Goal: Find contact information: Find contact information

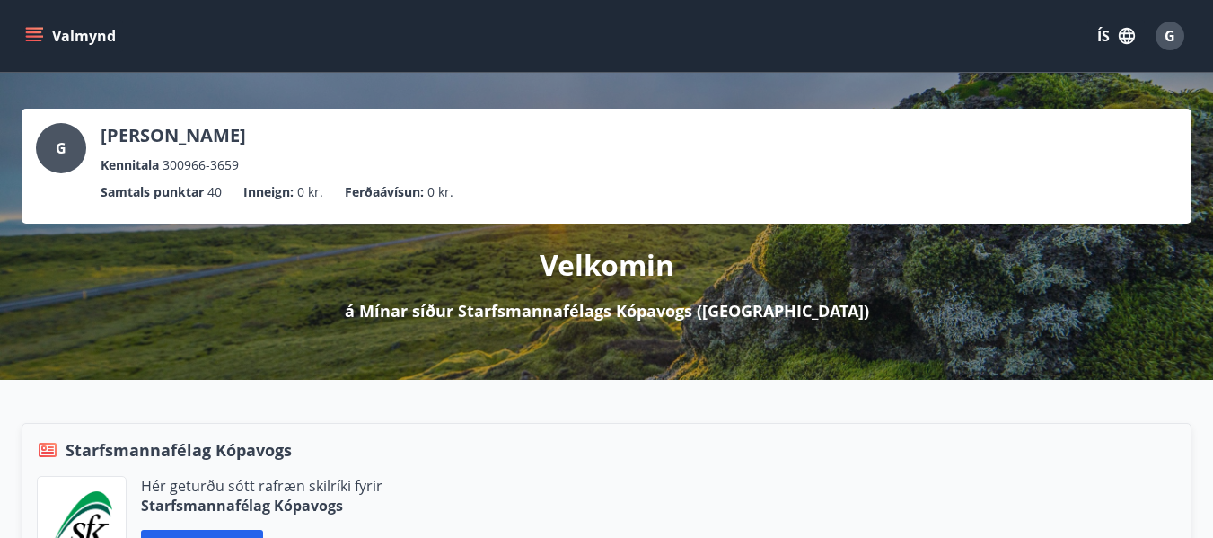
click at [25, 31] on icon "menu" at bounding box center [34, 36] width 18 height 18
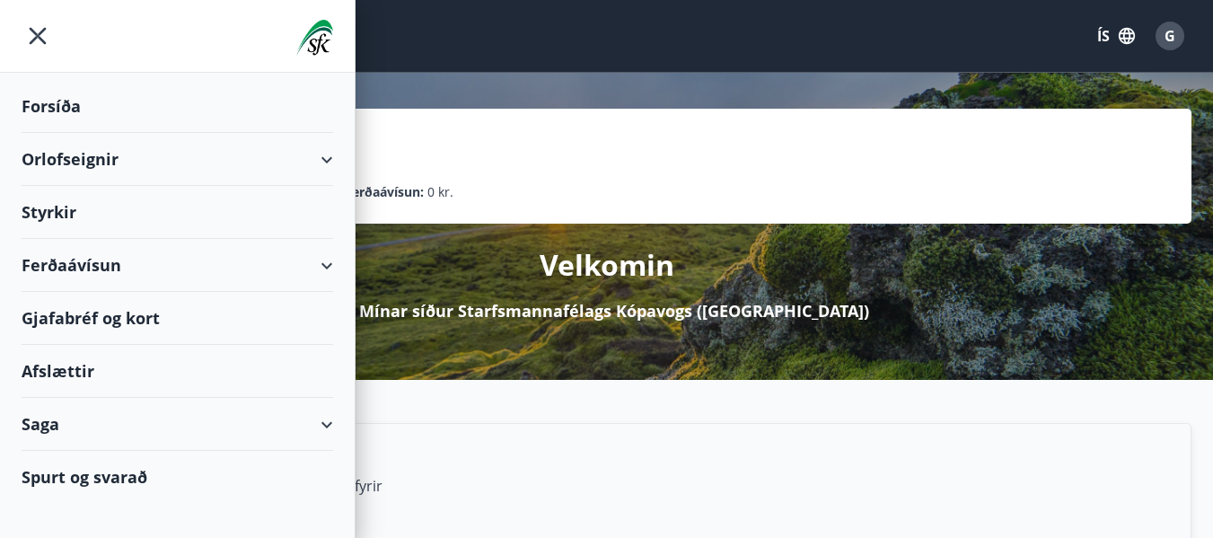
click at [85, 157] on div "Orlofseignir" at bounding box center [177, 159] width 311 height 53
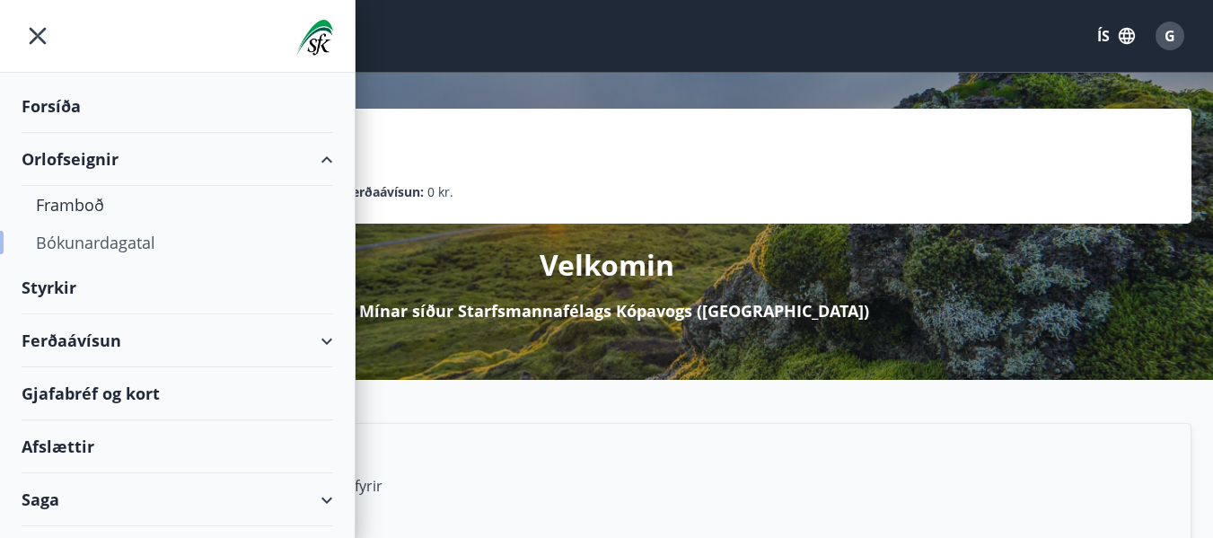
click at [80, 241] on div "Bókunardagatal" at bounding box center [177, 243] width 283 height 38
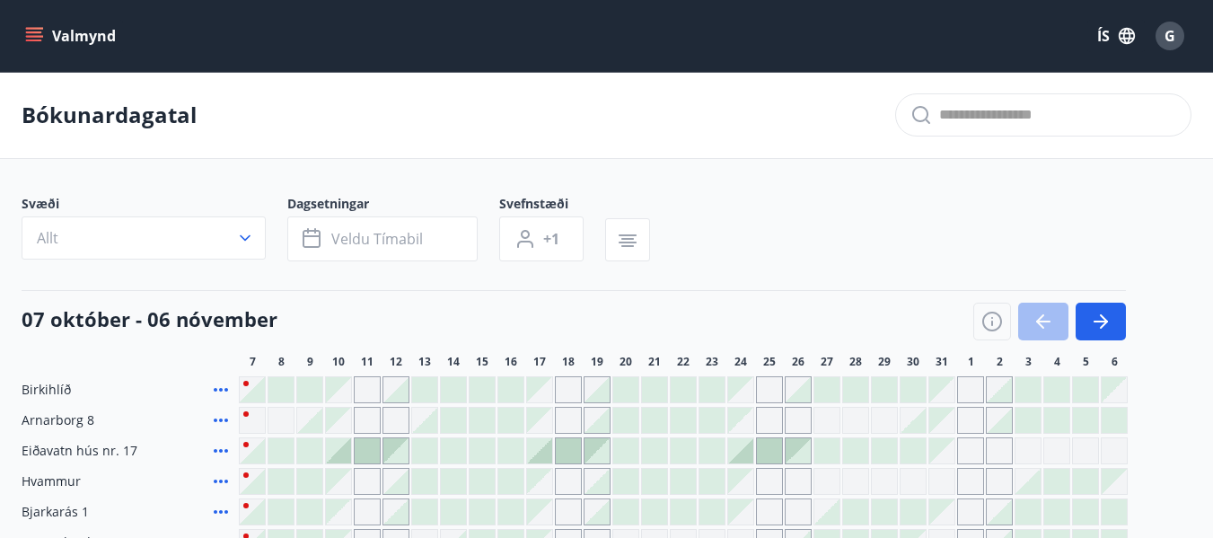
scroll to position [90, 0]
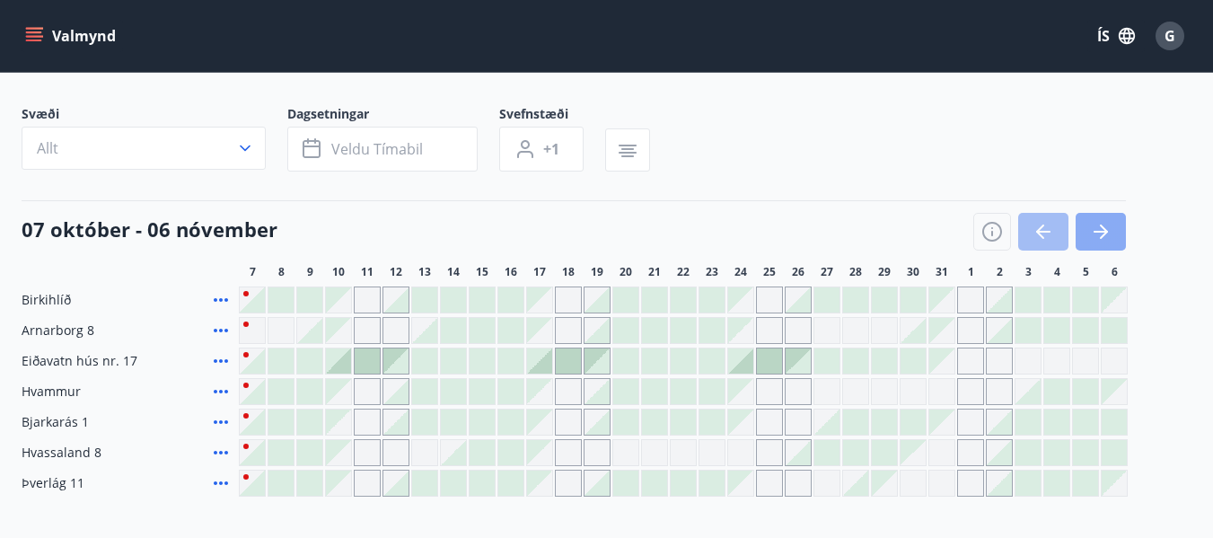
click at [1095, 231] on icon "button" at bounding box center [1100, 232] width 14 height 2
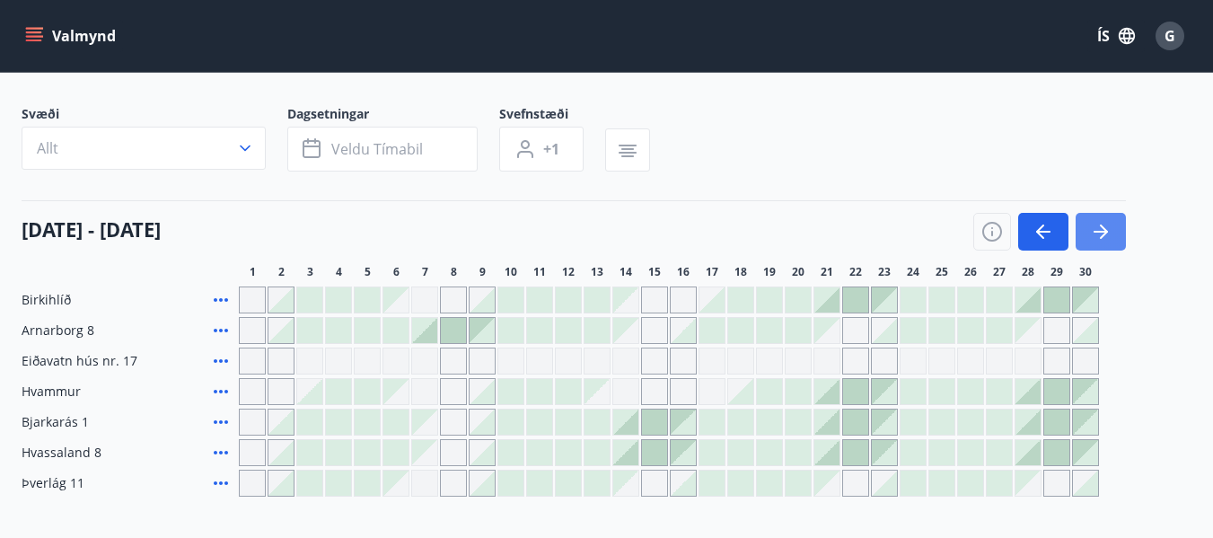
click at [1099, 229] on icon "button" at bounding box center [1101, 232] width 22 height 22
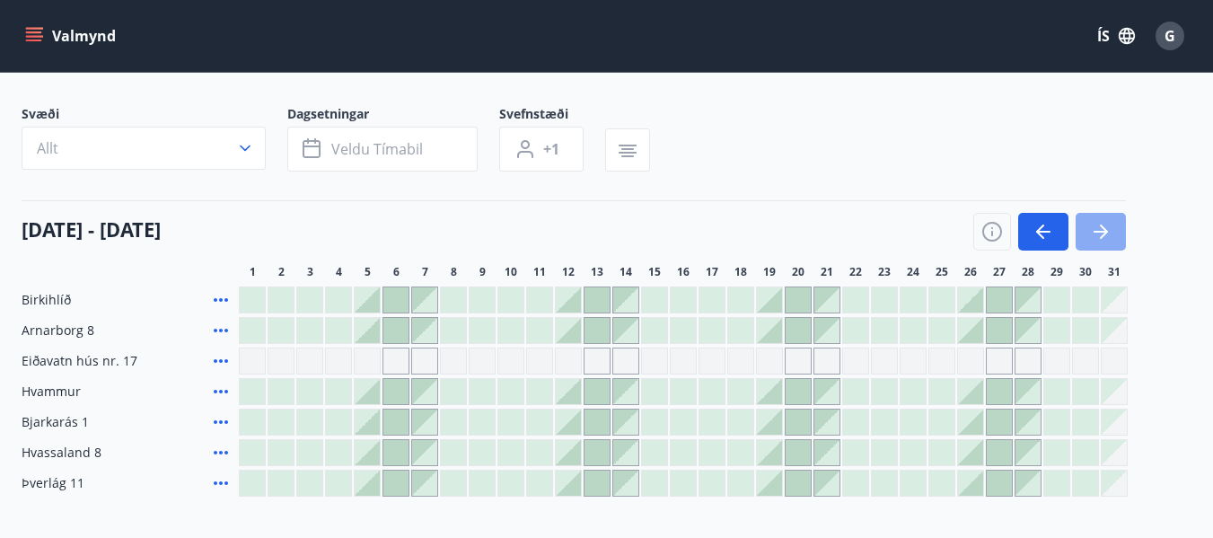
click at [1100, 228] on icon "button" at bounding box center [1101, 232] width 22 height 22
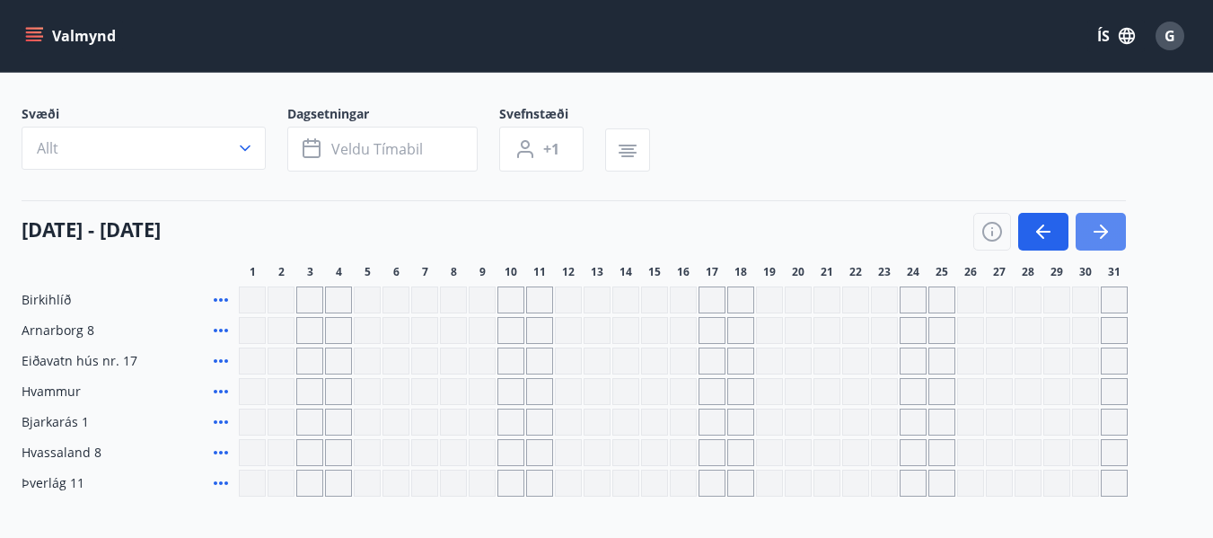
click at [1100, 228] on icon "button" at bounding box center [1101, 232] width 22 height 22
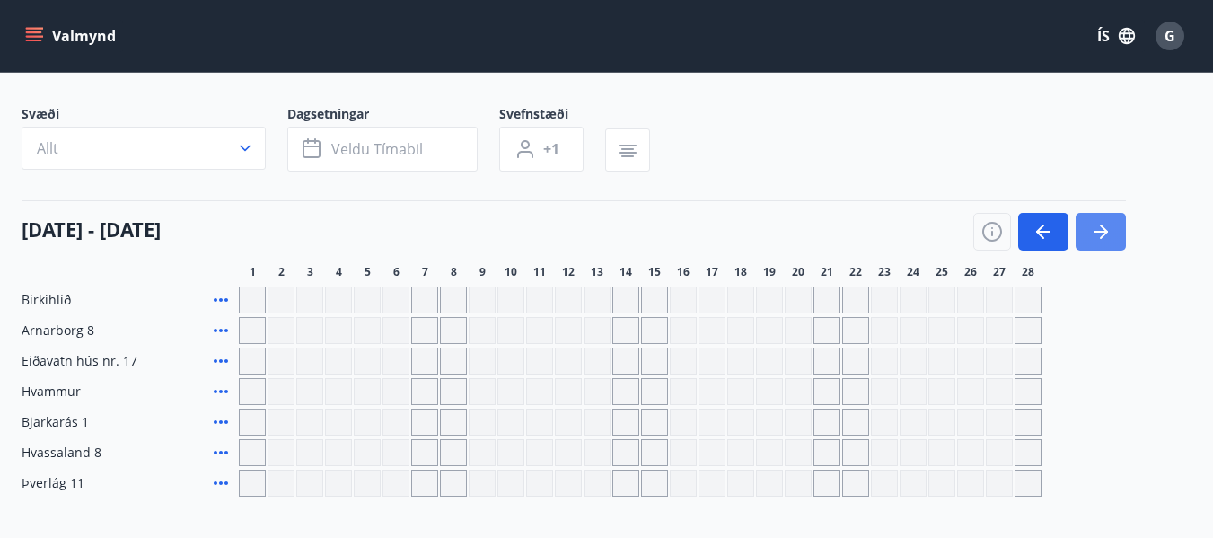
click at [1100, 228] on icon "button" at bounding box center [1101, 232] width 22 height 22
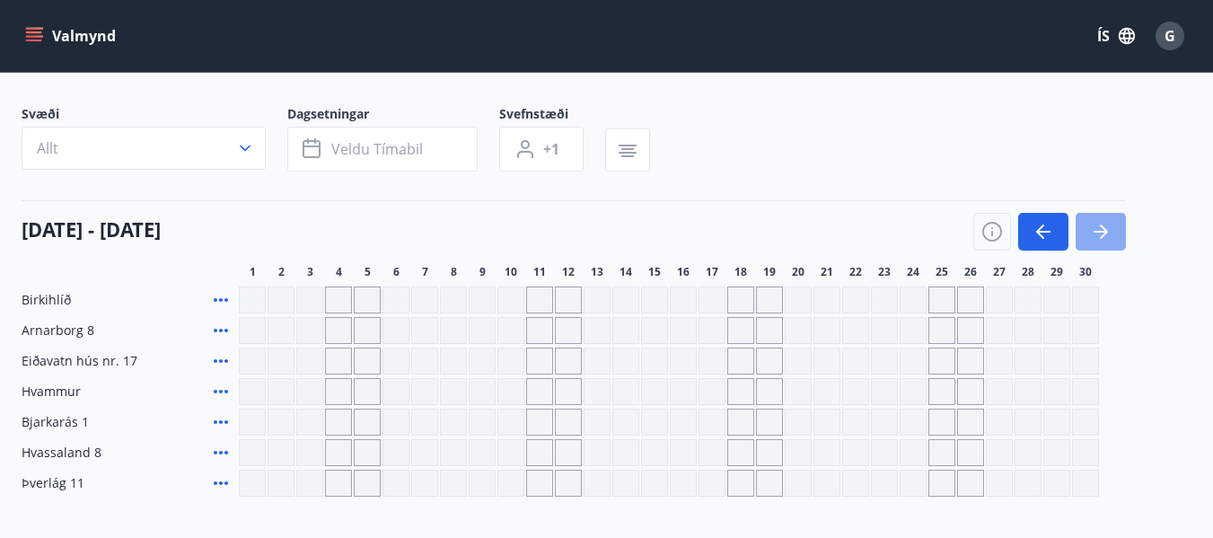
click at [1100, 228] on icon "button" at bounding box center [1101, 232] width 22 height 22
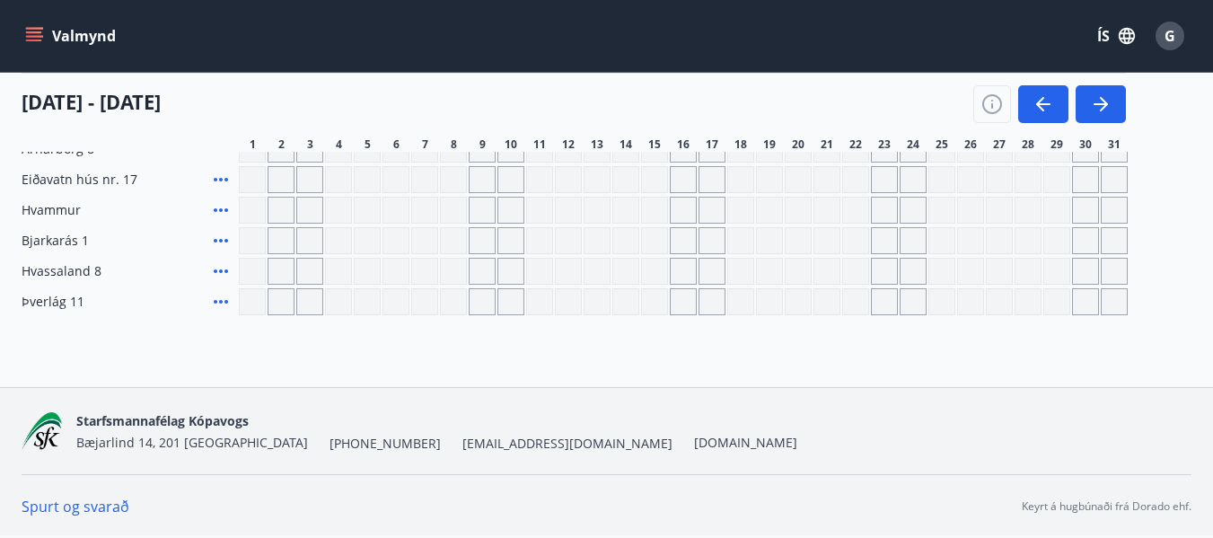
scroll to position [181, 0]
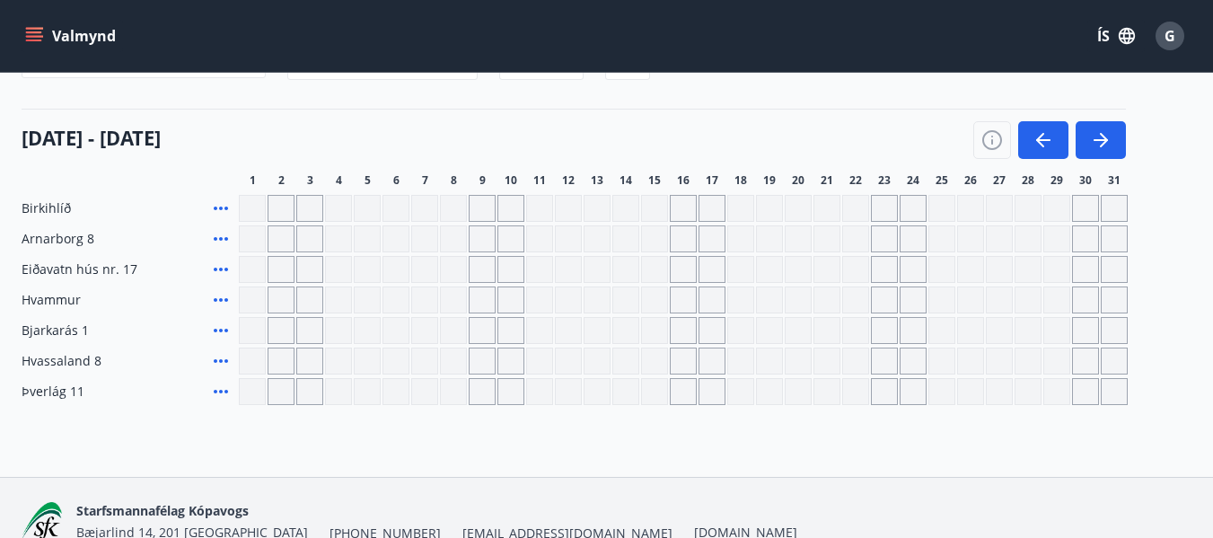
click at [225, 356] on icon at bounding box center [221, 361] width 22 height 22
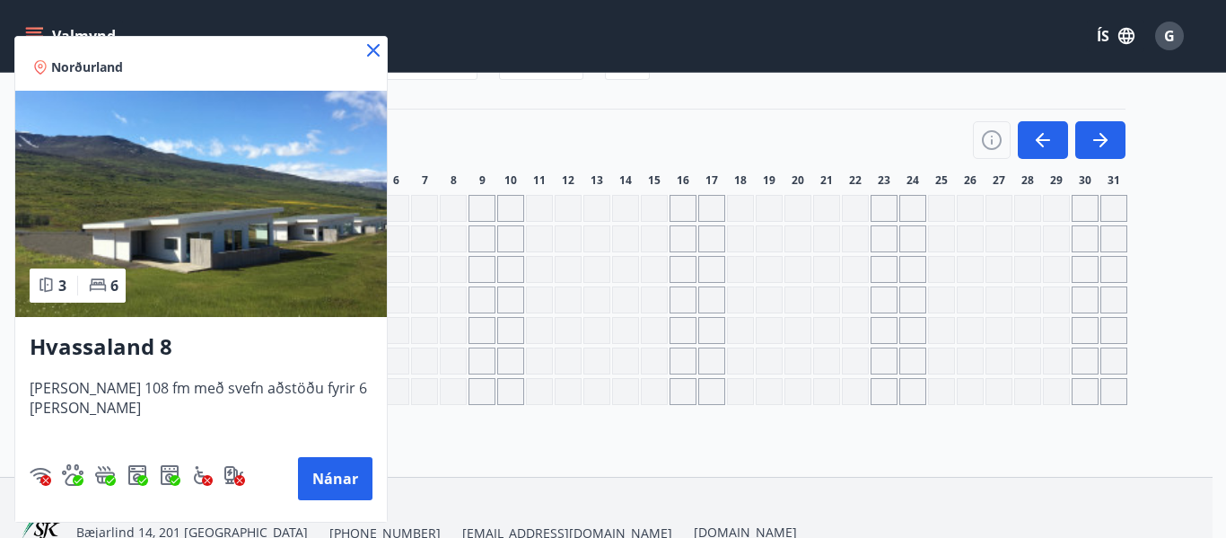
click at [377, 48] on icon at bounding box center [373, 50] width 13 height 13
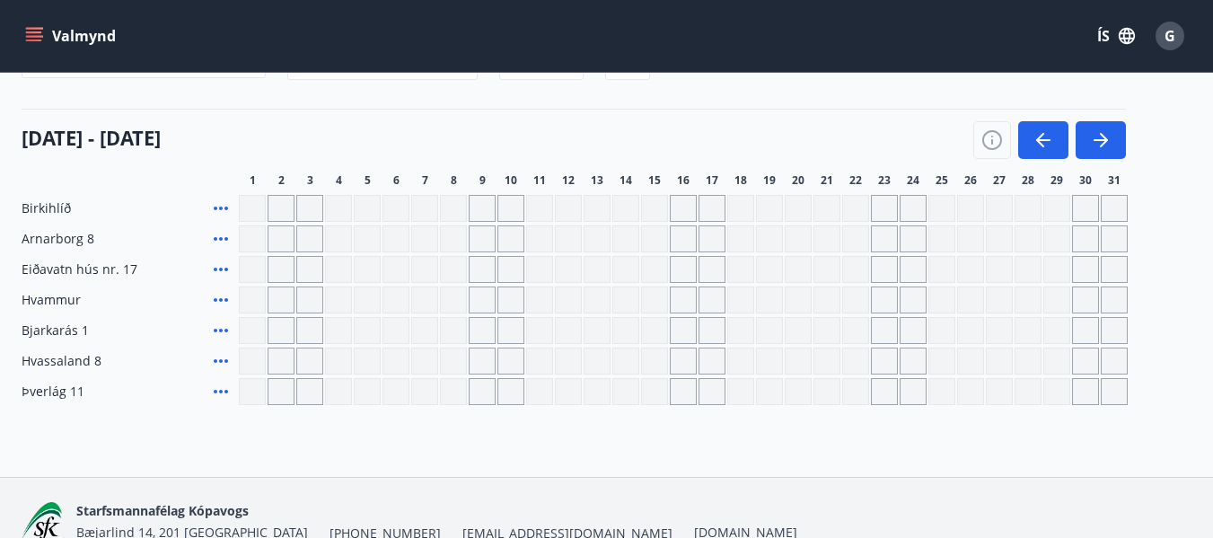
click at [880, 389] on div "Gráir dagar eru ekki bókanlegir" at bounding box center [884, 391] width 27 height 27
click at [939, 384] on div "Gráir dagar eru ekki bókanlegir" at bounding box center [941, 391] width 27 height 27
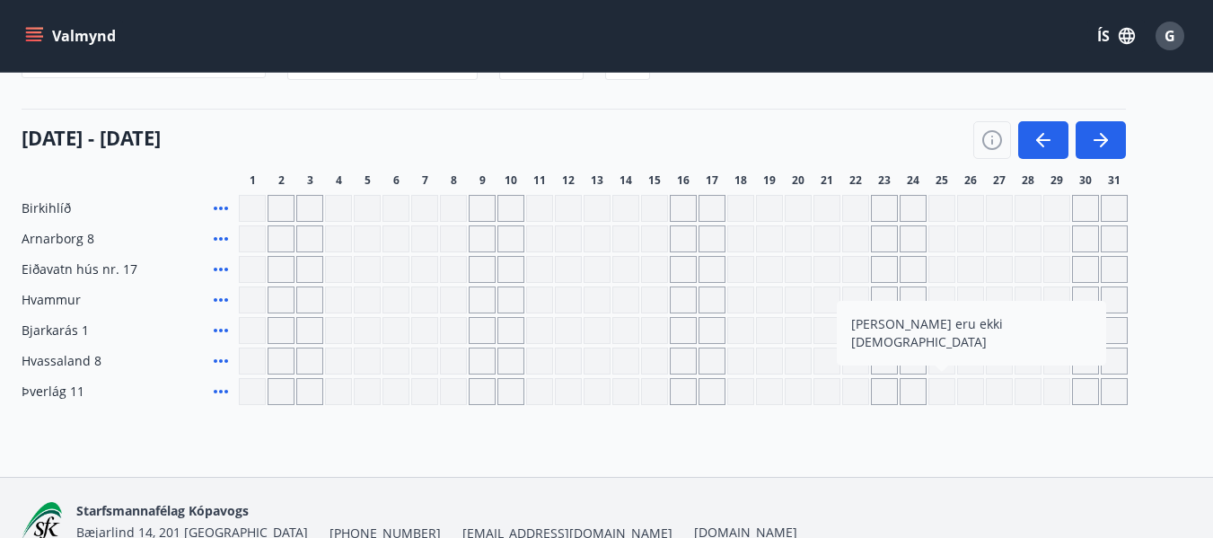
click at [934, 390] on div "Gráir dagar eru ekki bókanlegir" at bounding box center [941, 391] width 27 height 27
click at [812, 131] on div "[DATE] - [DATE]" at bounding box center [574, 134] width 1104 height 50
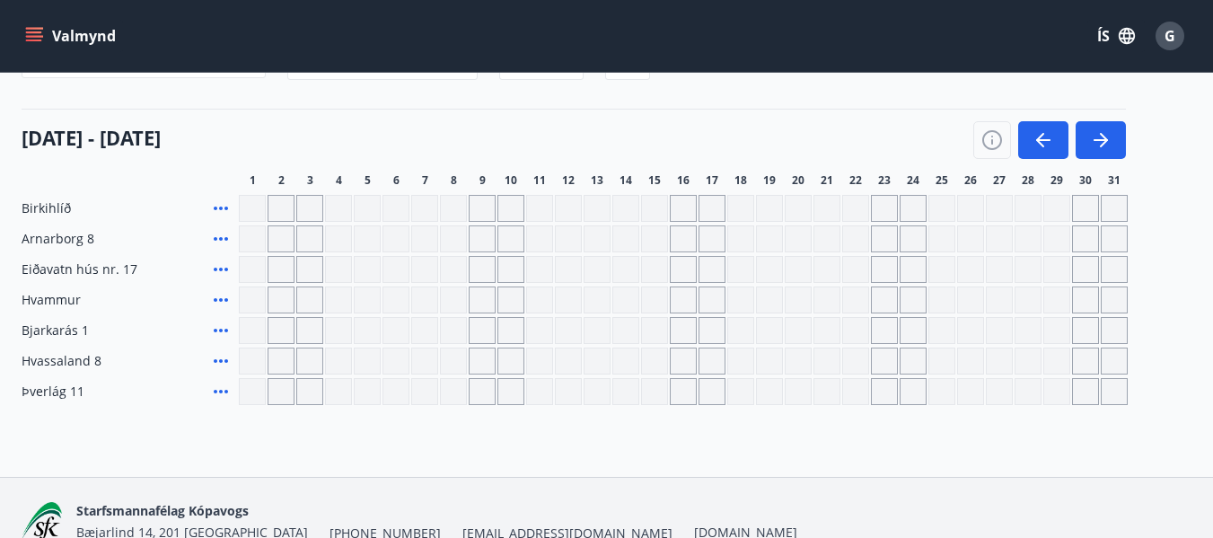
click at [879, 359] on div "Gráir dagar eru ekki bókanlegir" at bounding box center [884, 360] width 27 height 27
click at [835, 123] on div "[DATE] - [DATE]" at bounding box center [574, 134] width 1104 height 50
click at [855, 363] on div "Gráir dagar eru ekki bókanlegir" at bounding box center [855, 360] width 27 height 27
click at [908, 127] on div "[DATE] - [DATE]" at bounding box center [574, 134] width 1104 height 50
click at [994, 141] on icon "button" at bounding box center [992, 140] width 22 height 22
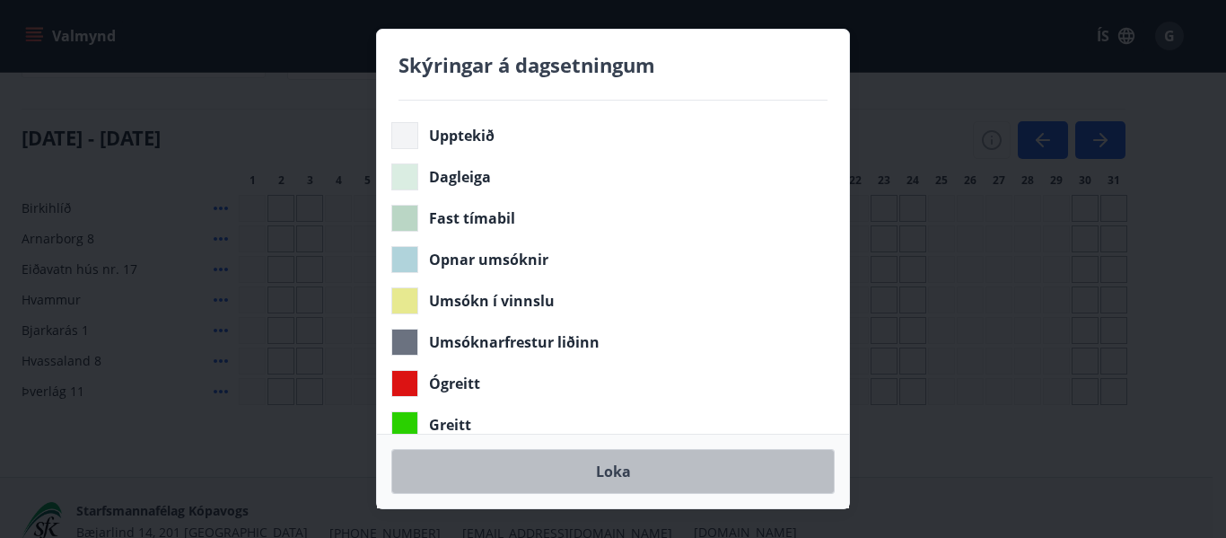
click at [618, 465] on button "Loka" at bounding box center [612, 471] width 443 height 45
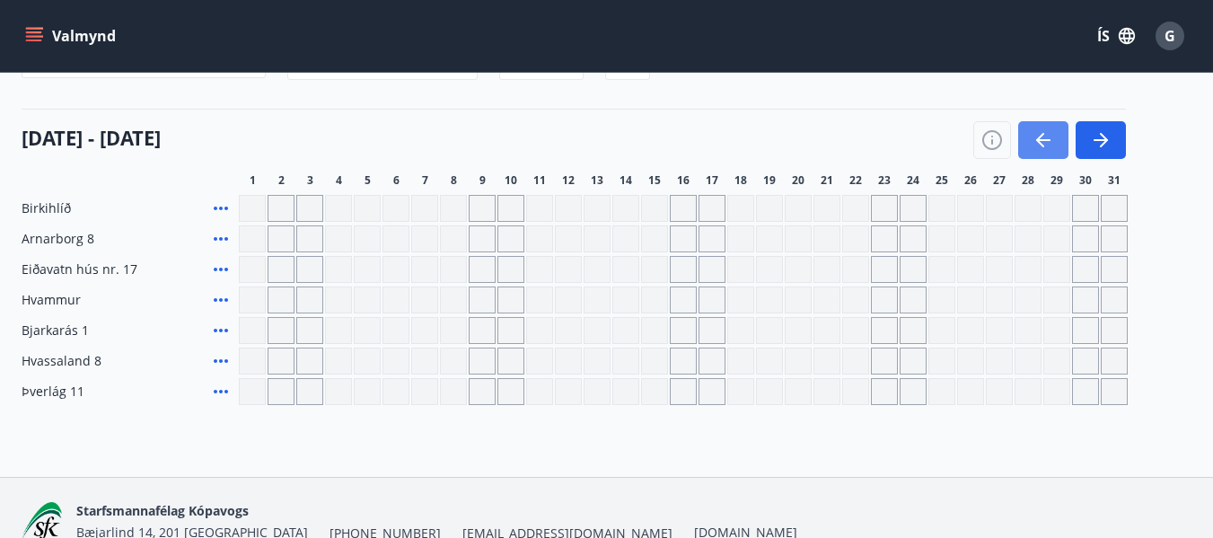
click at [1045, 137] on icon "button" at bounding box center [1043, 140] width 22 height 22
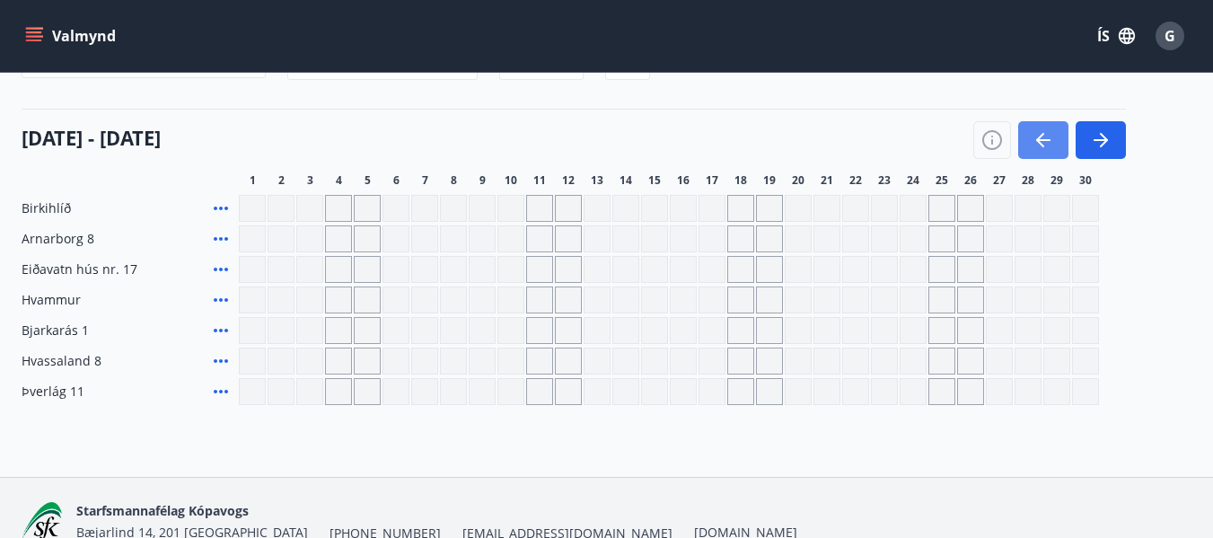
click at [1044, 136] on icon "button" at bounding box center [1043, 140] width 22 height 22
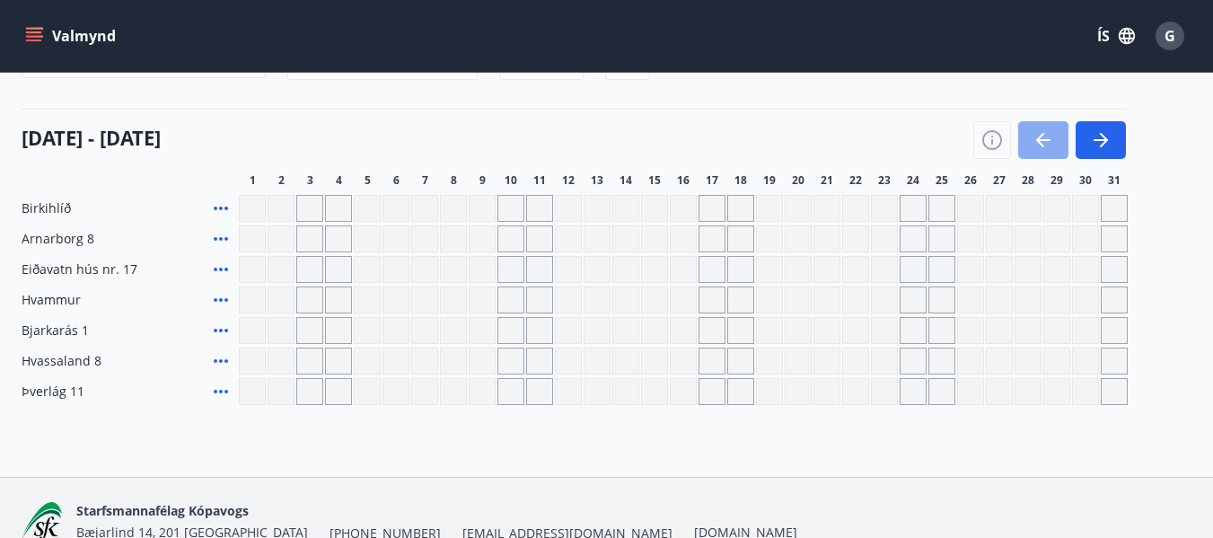
click at [1044, 136] on icon "button" at bounding box center [1043, 140] width 22 height 22
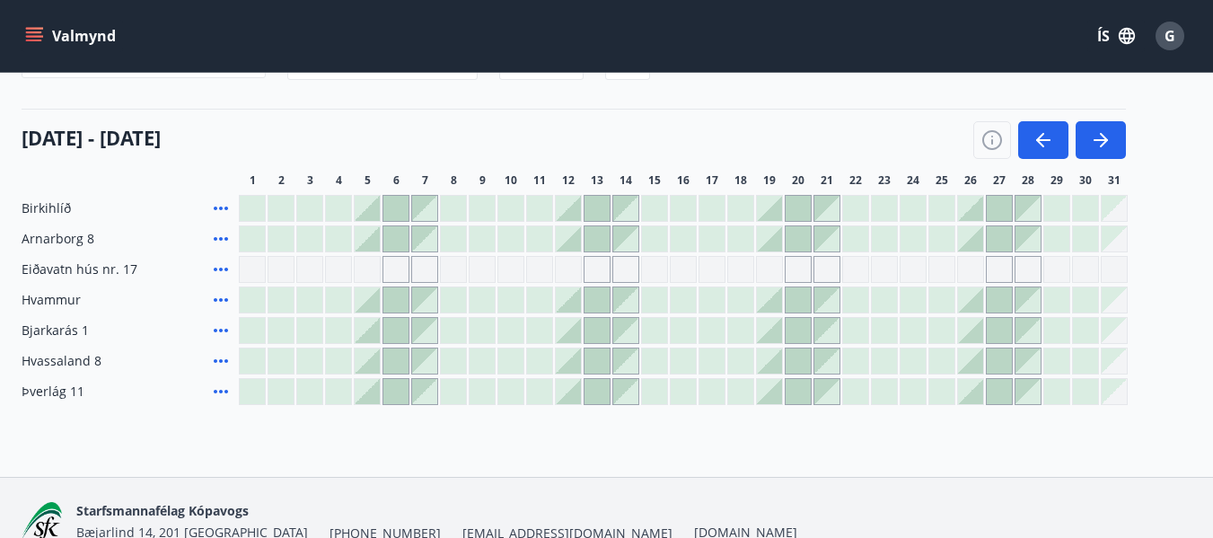
scroll to position [271, 0]
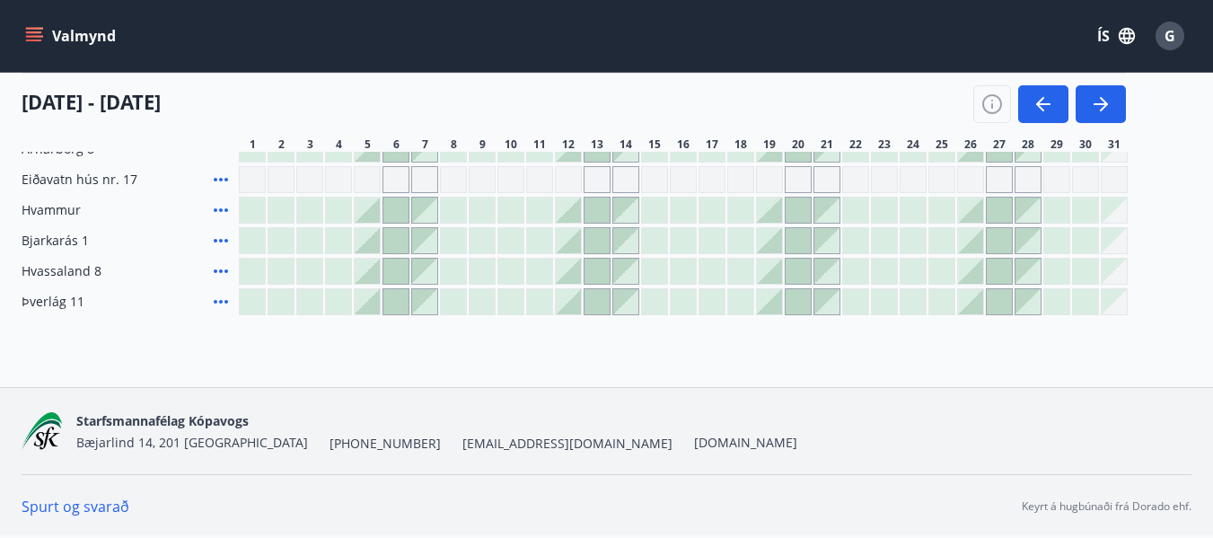
click at [103, 504] on link "Spurt og svarað" at bounding box center [76, 506] width 108 height 20
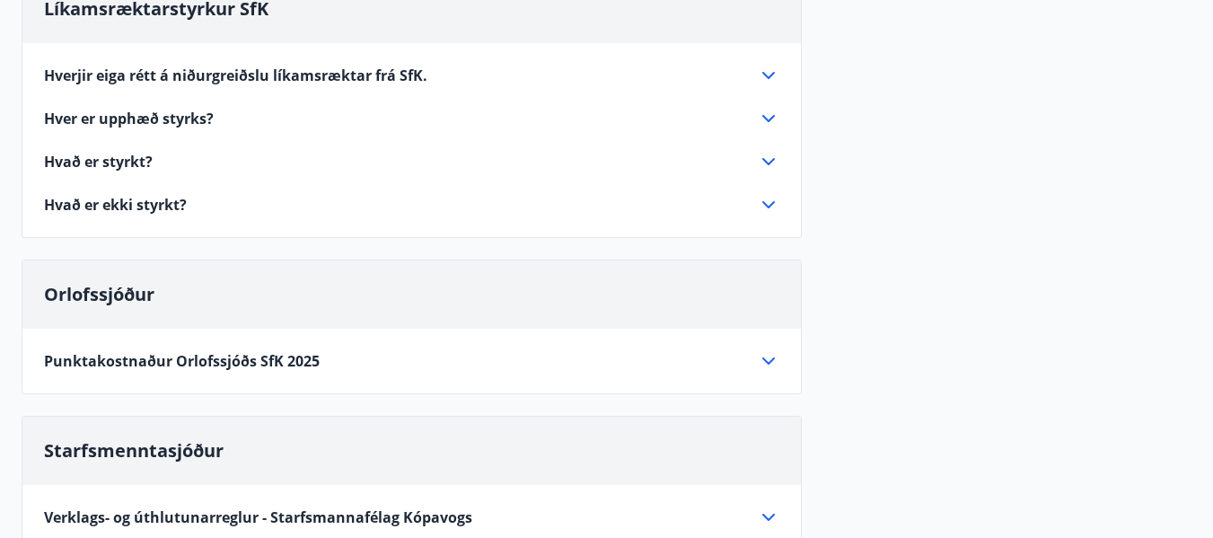
scroll to position [541, 0]
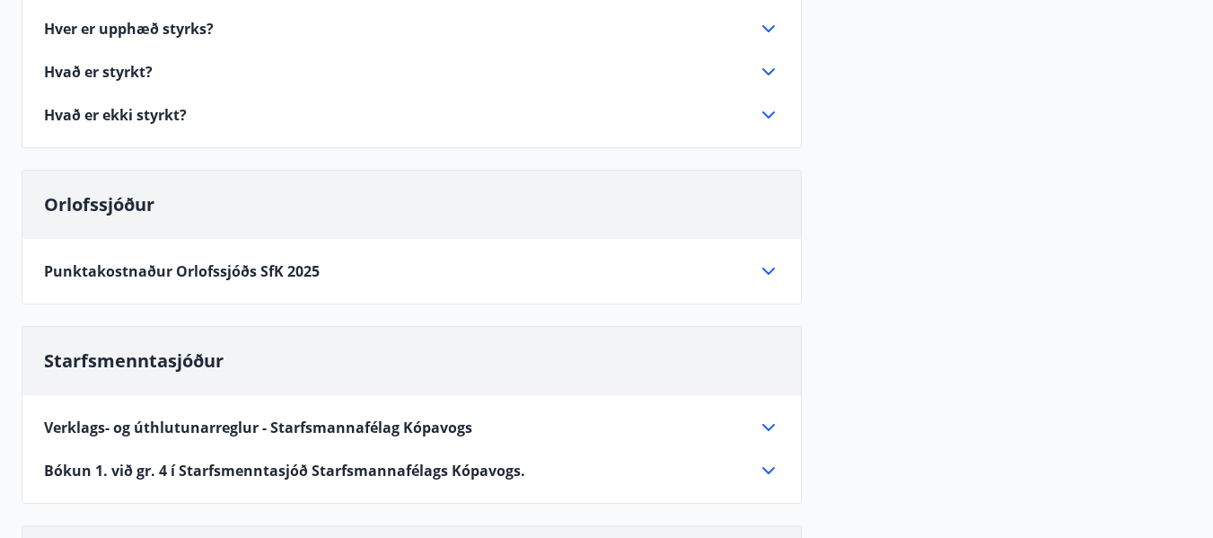
click at [760, 421] on icon at bounding box center [769, 428] width 22 height 22
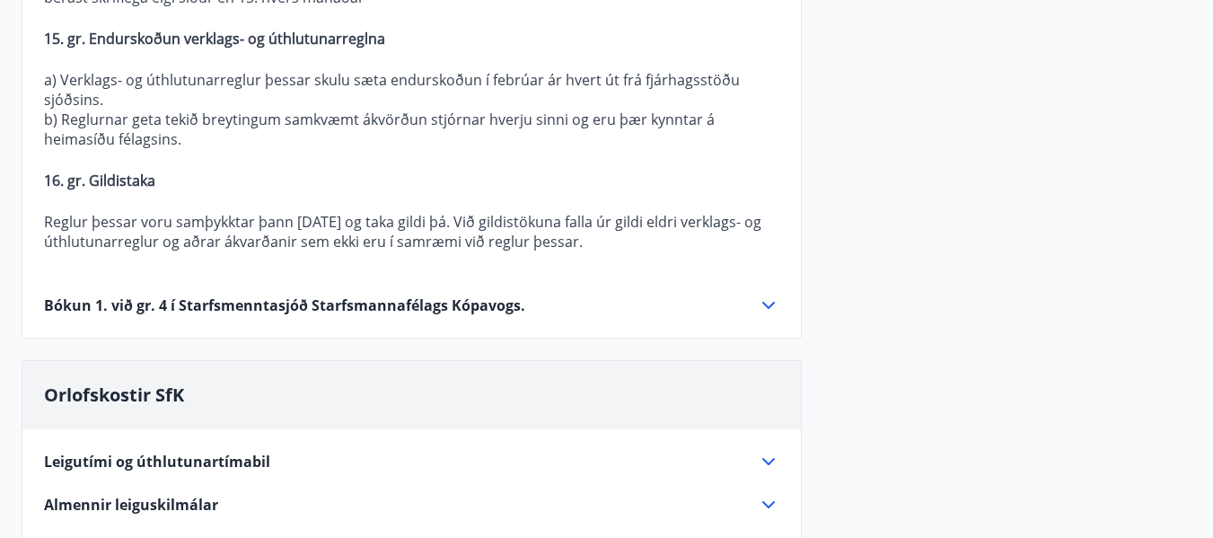
scroll to position [3324, 0]
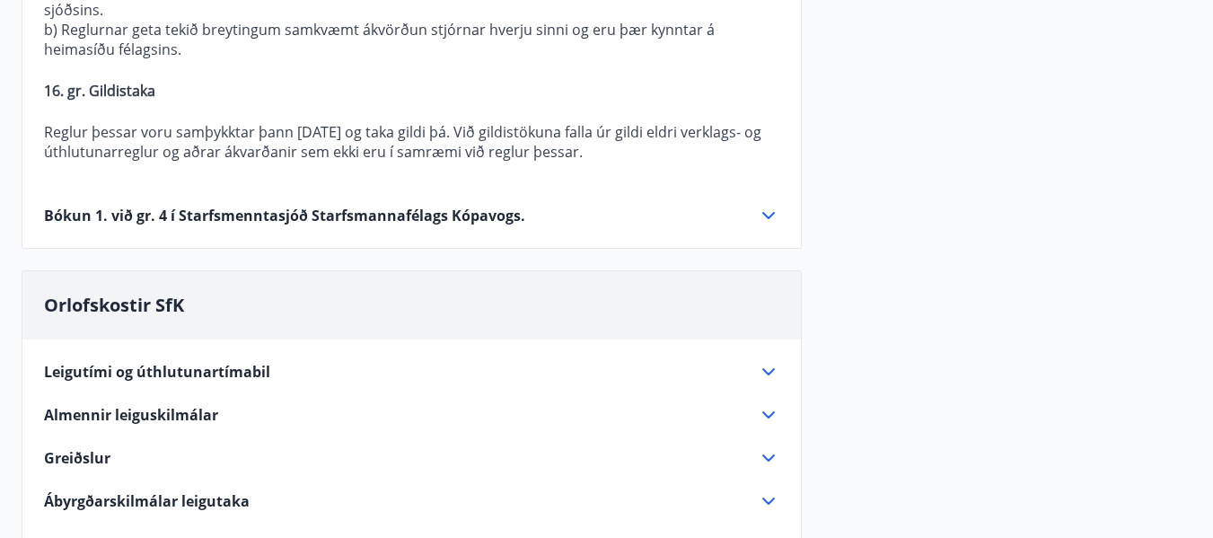
click at [769, 361] on icon at bounding box center [769, 372] width 22 height 22
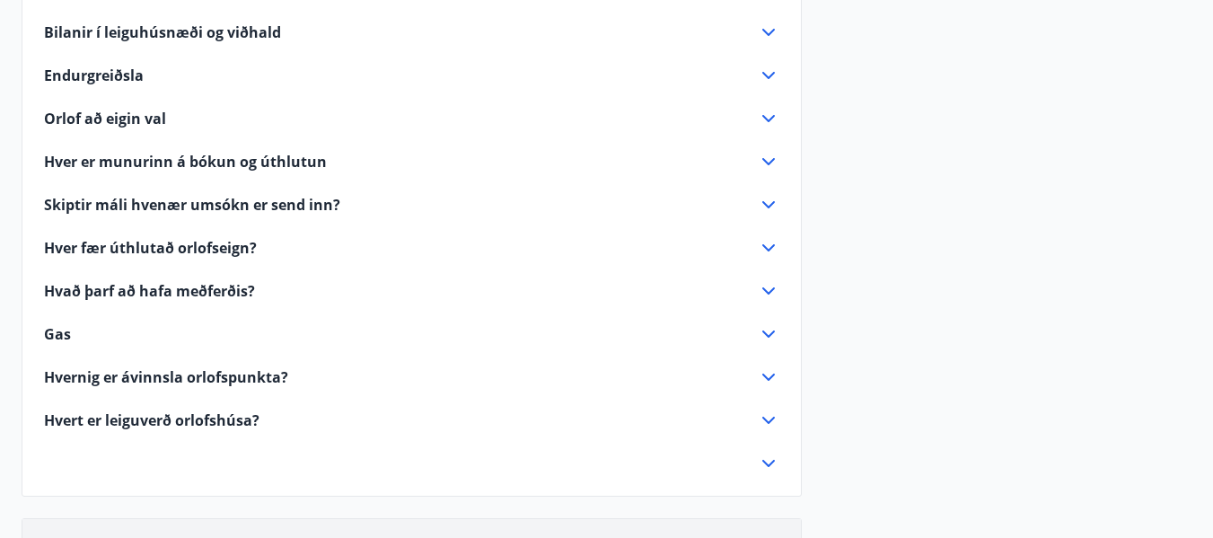
scroll to position [995, 0]
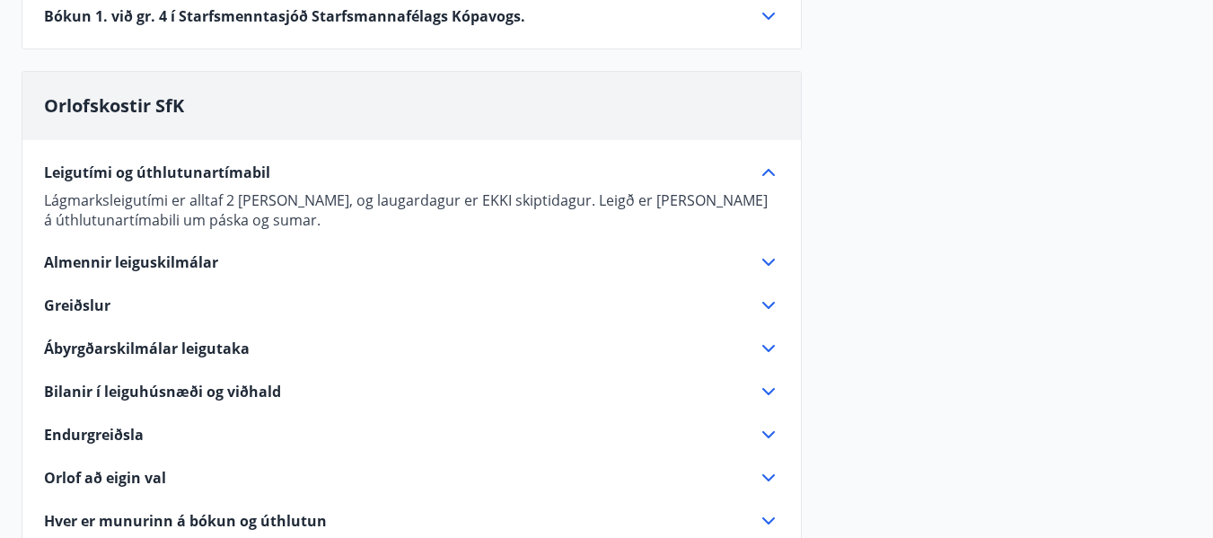
drag, startPoint x: 776, startPoint y: 472, endPoint x: 785, endPoint y: 452, distance: 21.7
click at [775, 472] on icon at bounding box center [769, 478] width 22 height 22
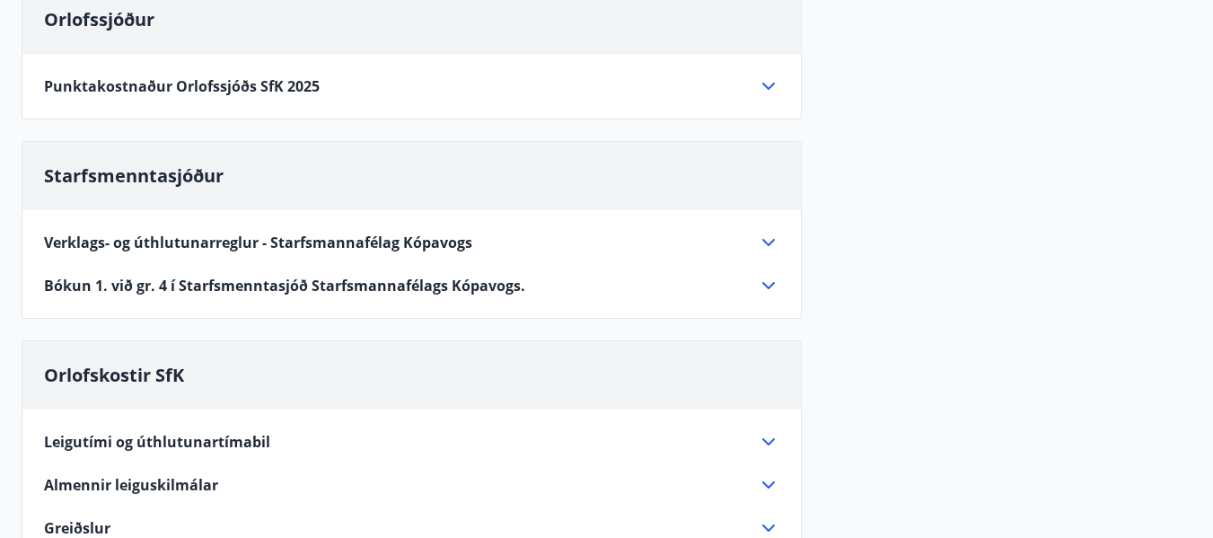
scroll to position [906, 0]
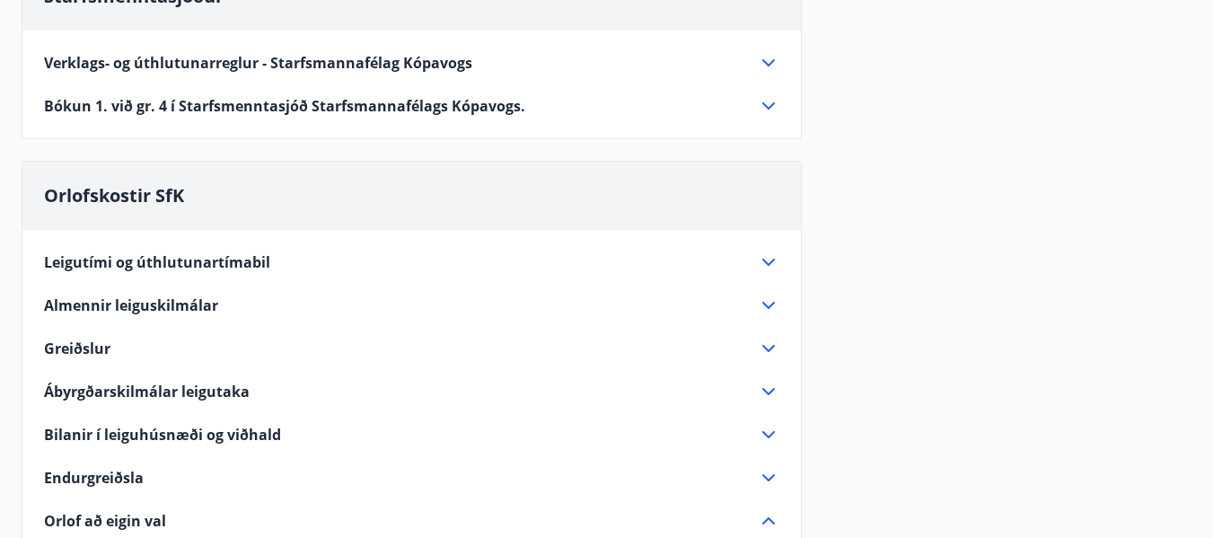
click at [764, 255] on icon at bounding box center [769, 262] width 22 height 22
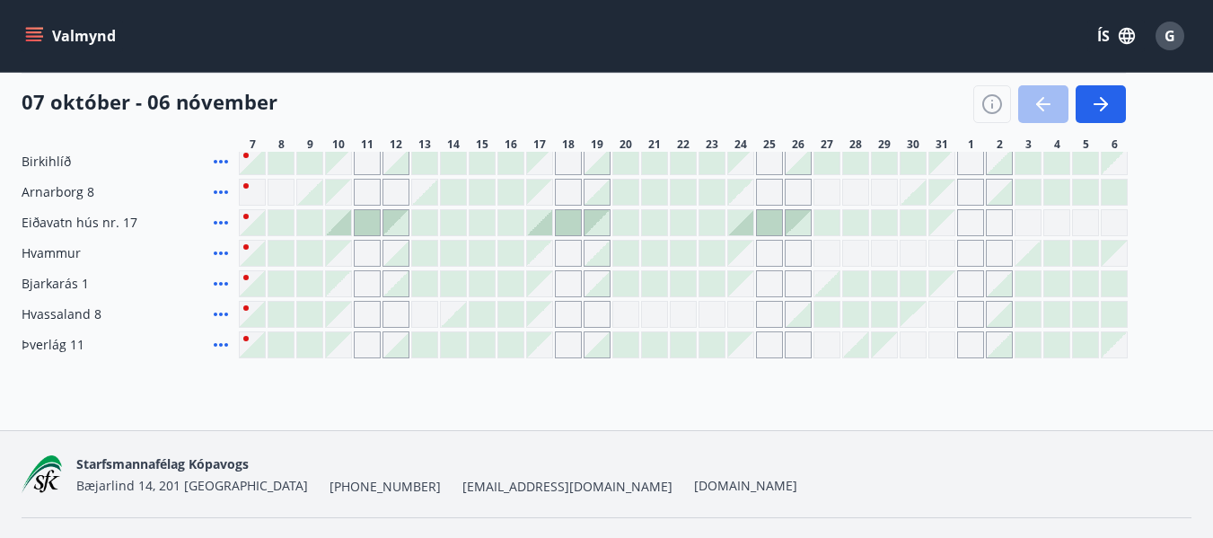
scroll to position [241, 0]
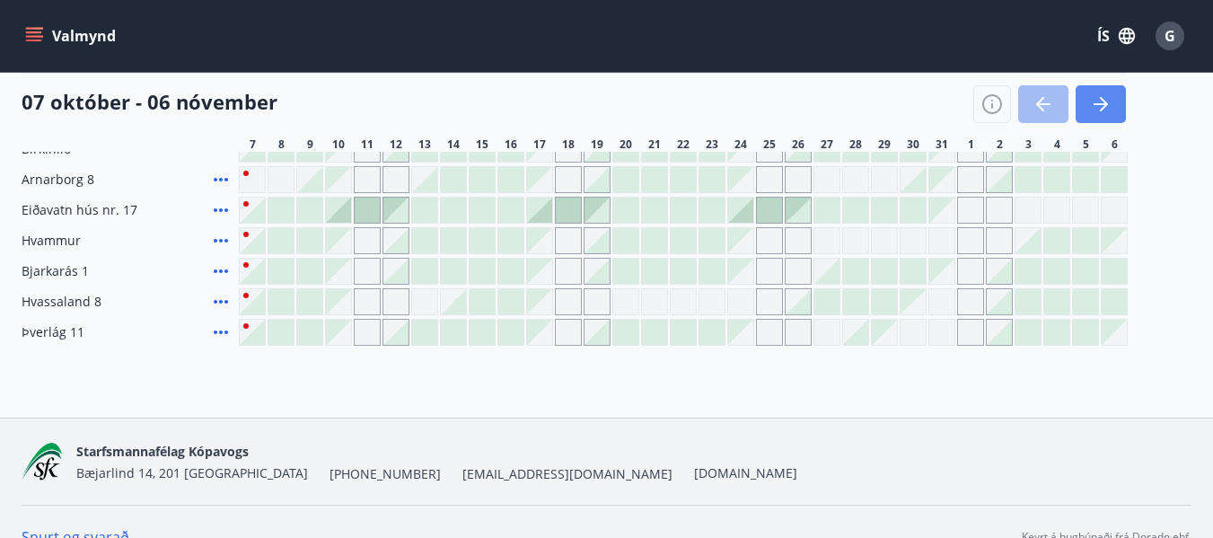
click at [1101, 98] on icon "button" at bounding box center [1104, 104] width 8 height 14
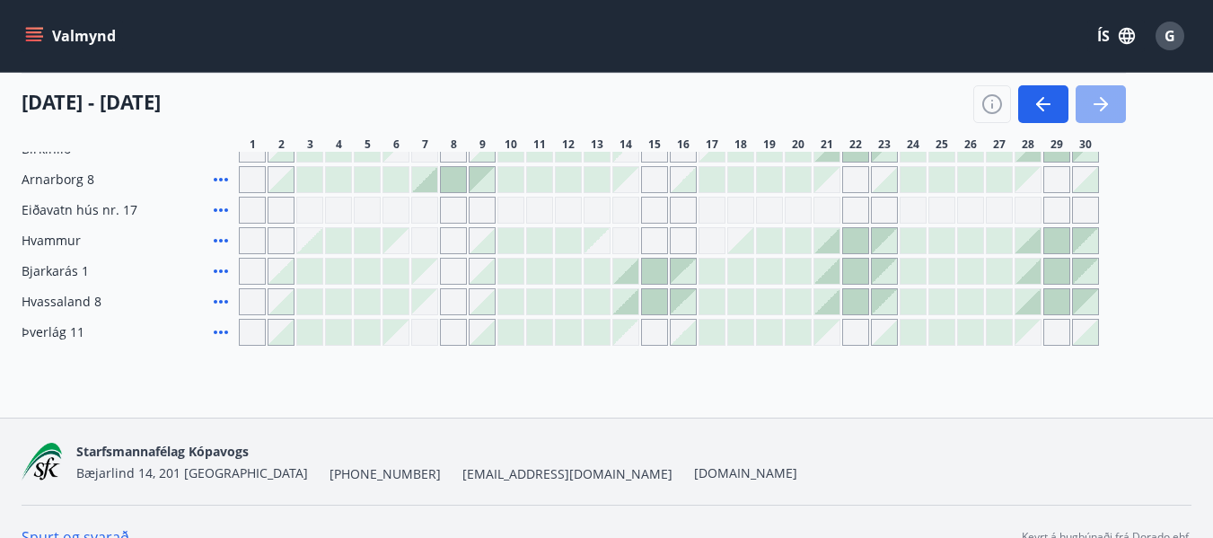
click at [1098, 101] on icon "button" at bounding box center [1101, 104] width 22 height 22
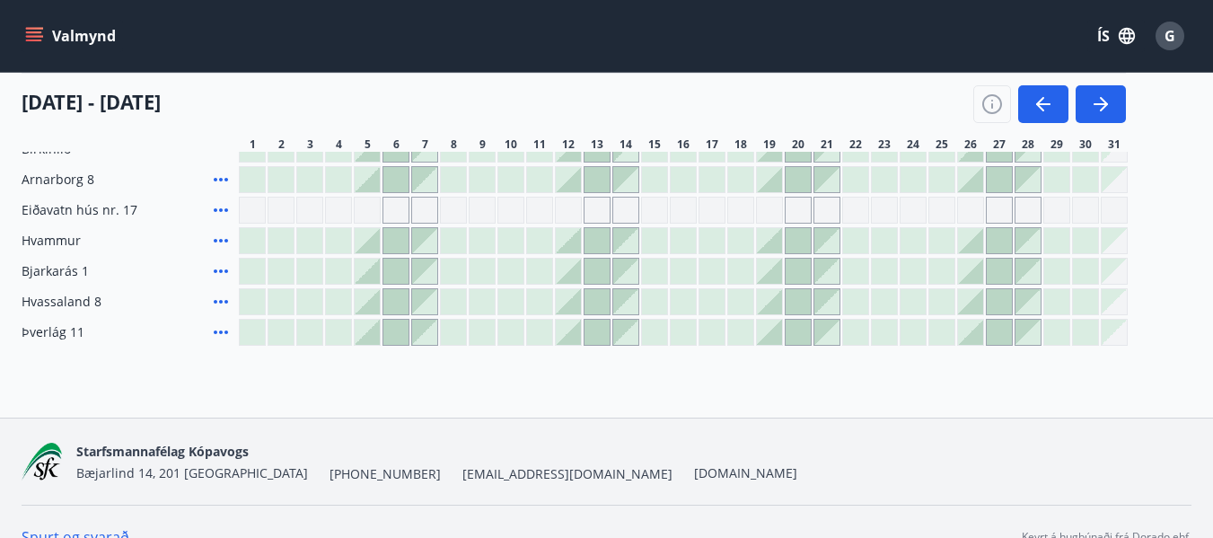
scroll to position [151, 0]
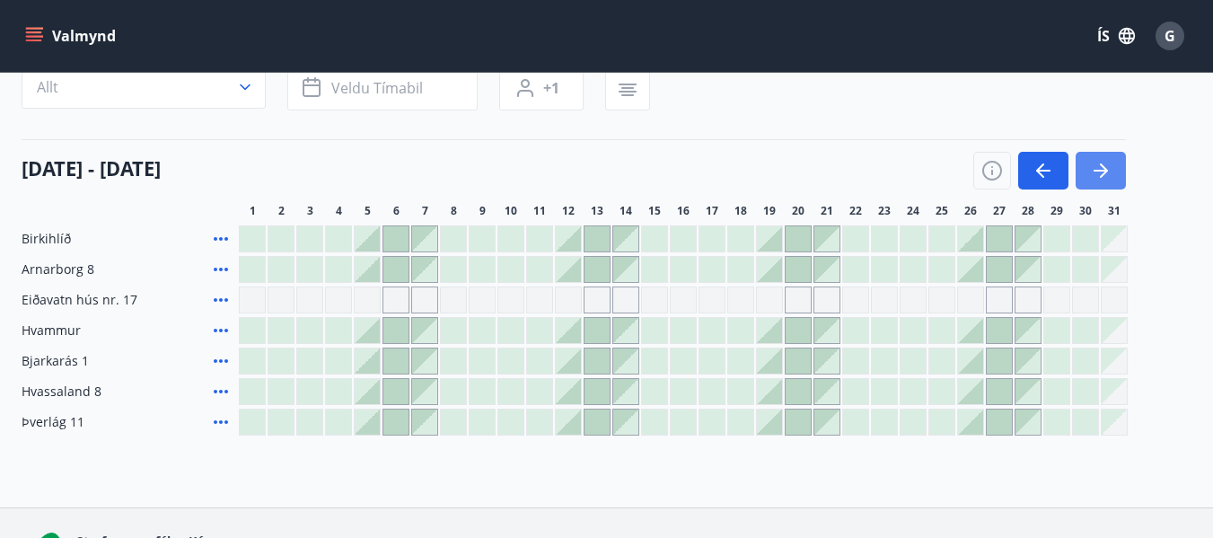
click at [1102, 171] on icon "button" at bounding box center [1100, 171] width 14 height 2
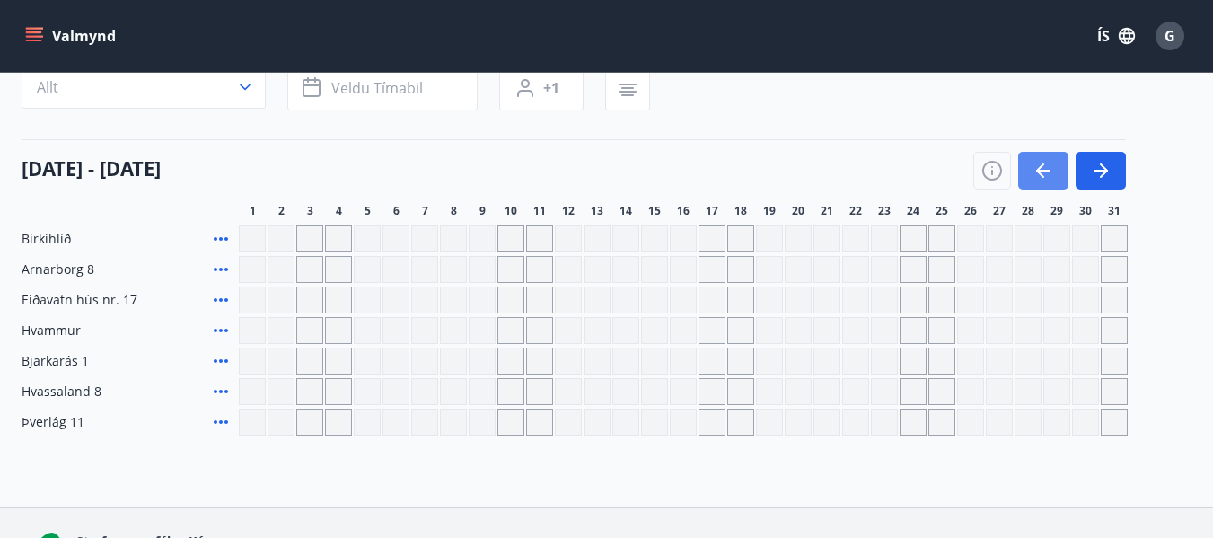
click at [1040, 163] on icon "button" at bounding box center [1043, 171] width 22 height 22
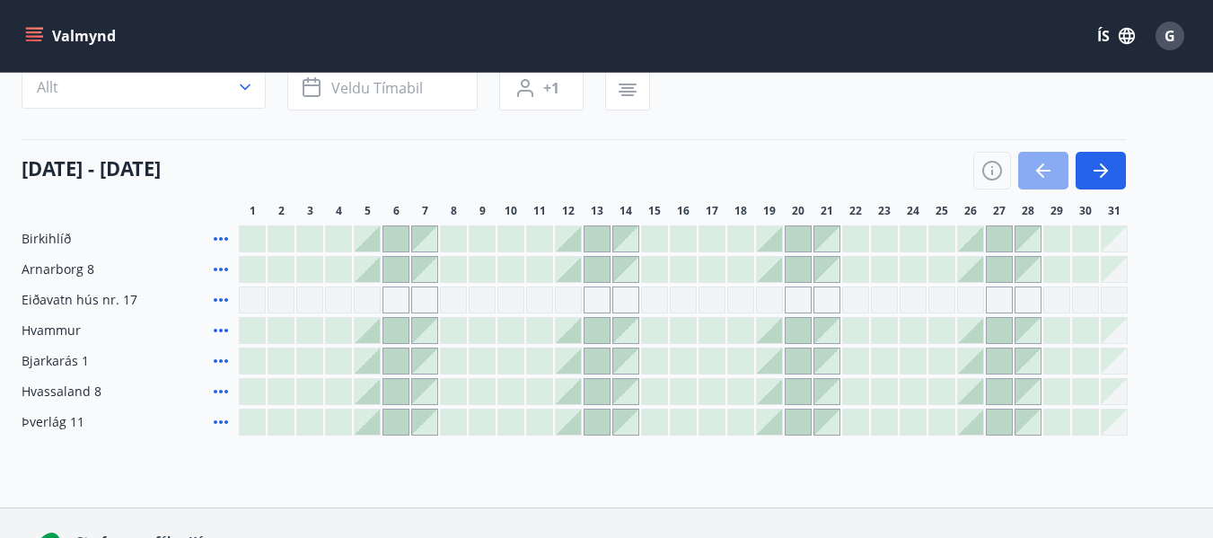
click at [1040, 163] on icon "button" at bounding box center [1043, 171] width 22 height 22
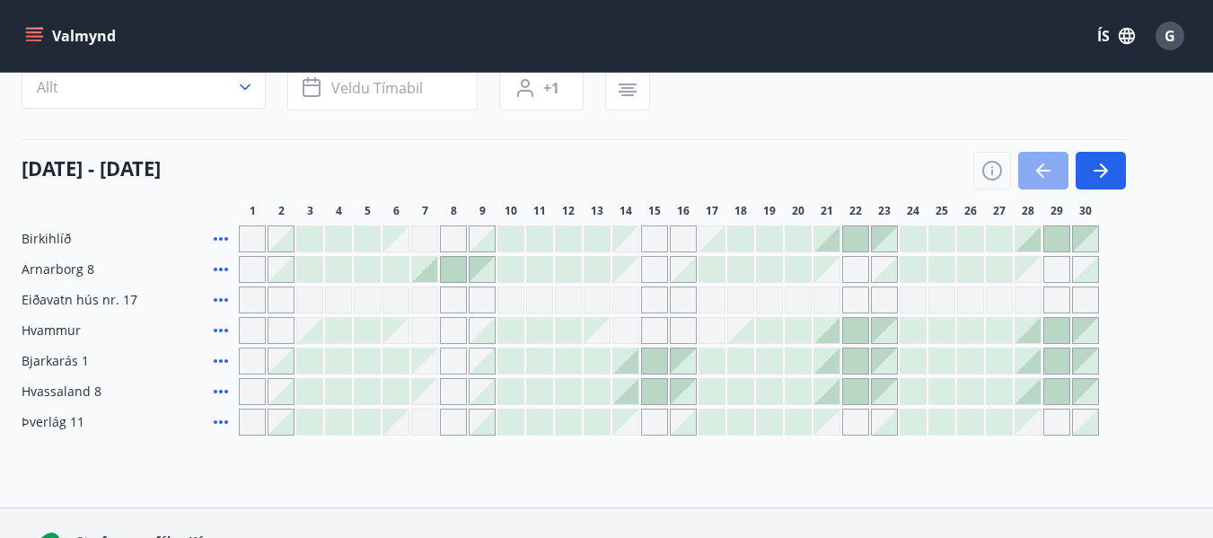
click at [1040, 163] on icon "button" at bounding box center [1043, 171] width 22 height 22
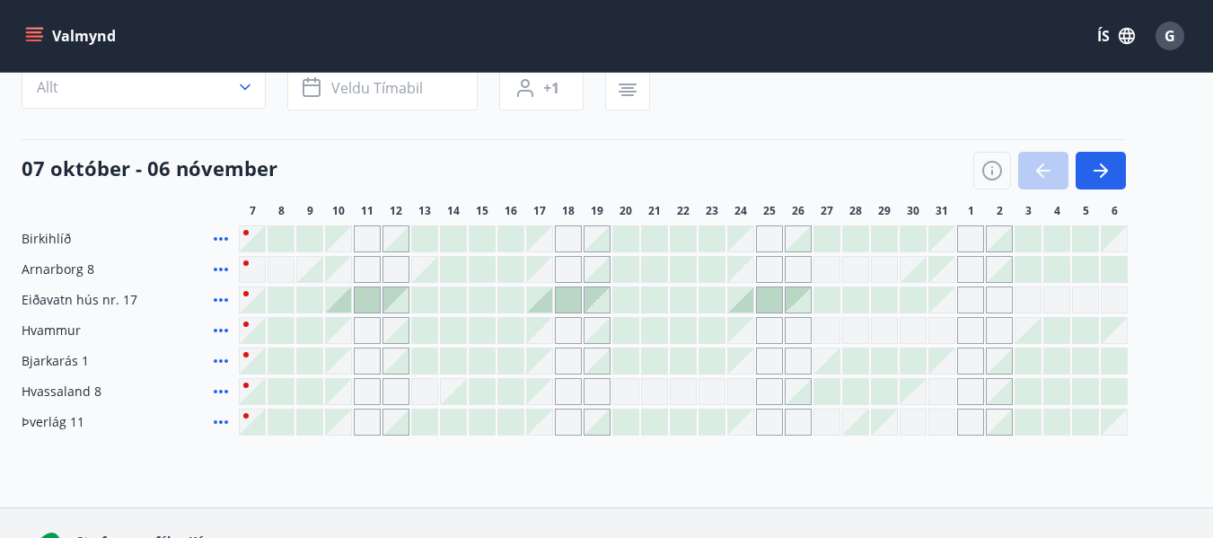
click at [1040, 163] on div at bounding box center [1049, 171] width 153 height 38
click at [1103, 162] on icon "button" at bounding box center [1101, 171] width 22 height 22
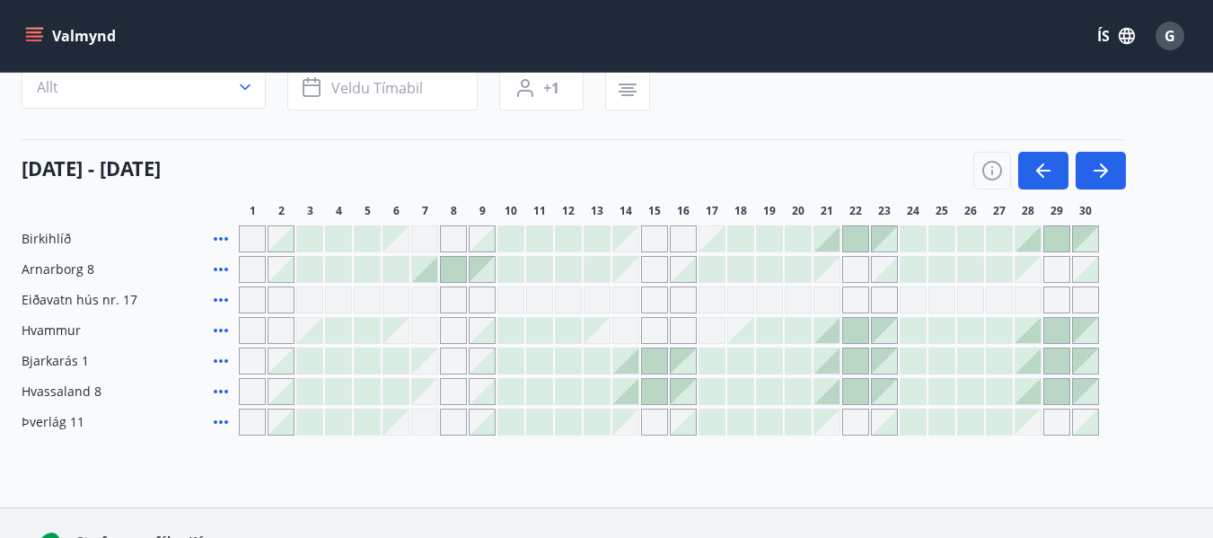
click at [303, 387] on div at bounding box center [309, 391] width 25 height 25
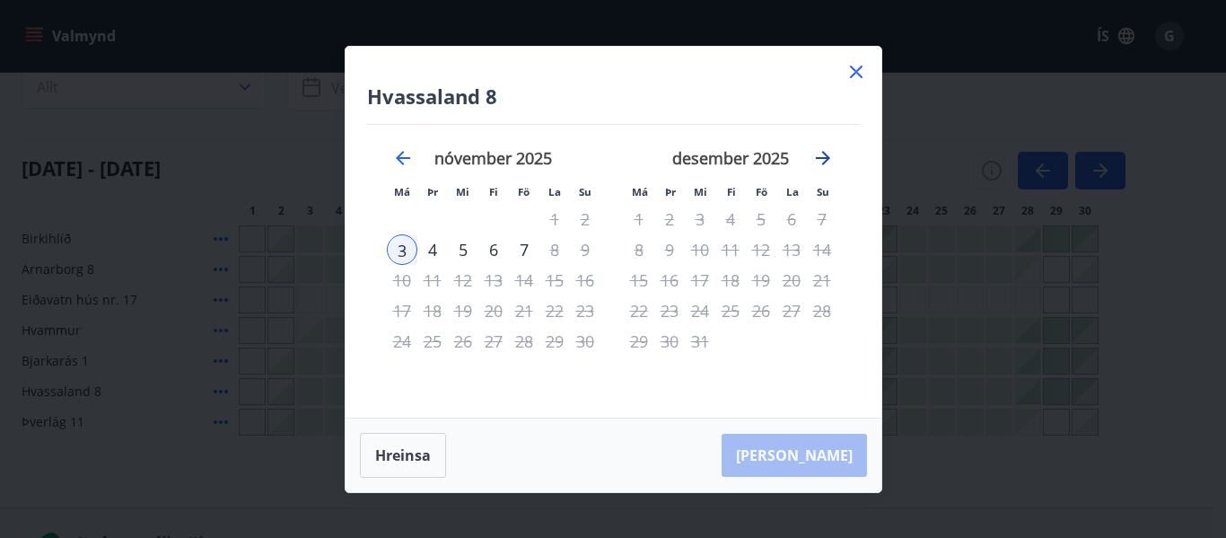
click at [821, 153] on icon "Move forward to switch to the next month." at bounding box center [823, 158] width 22 height 22
click at [399, 153] on icon "Move backward to switch to the previous month." at bounding box center [403, 158] width 22 height 22
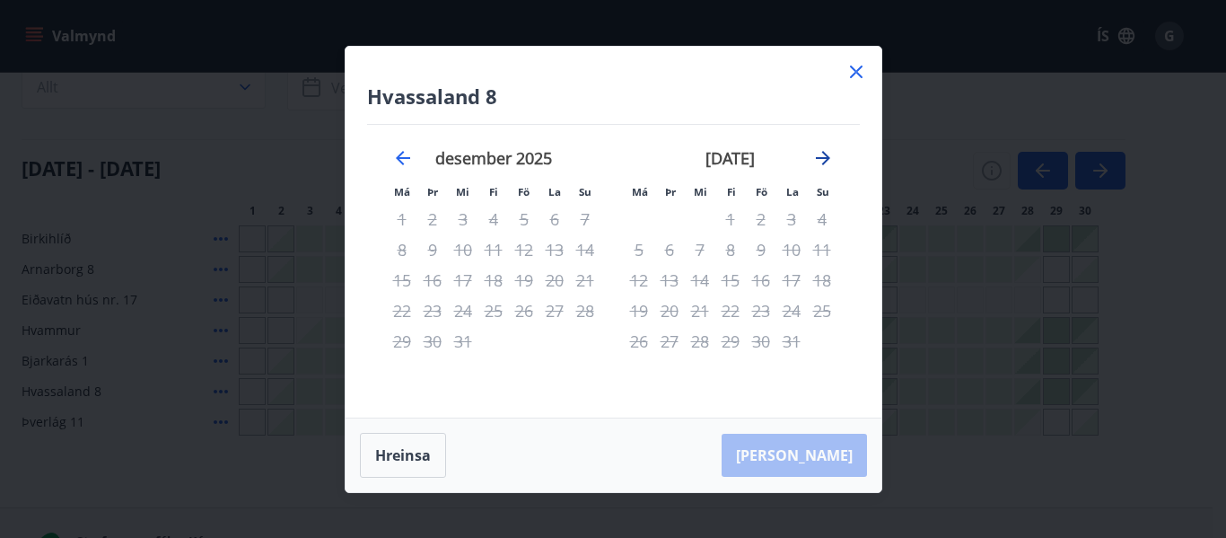
click at [821, 156] on icon "Move forward to switch to the next month." at bounding box center [823, 158] width 22 height 22
click at [823, 156] on icon "Move forward to switch to the next month." at bounding box center [823, 158] width 22 height 22
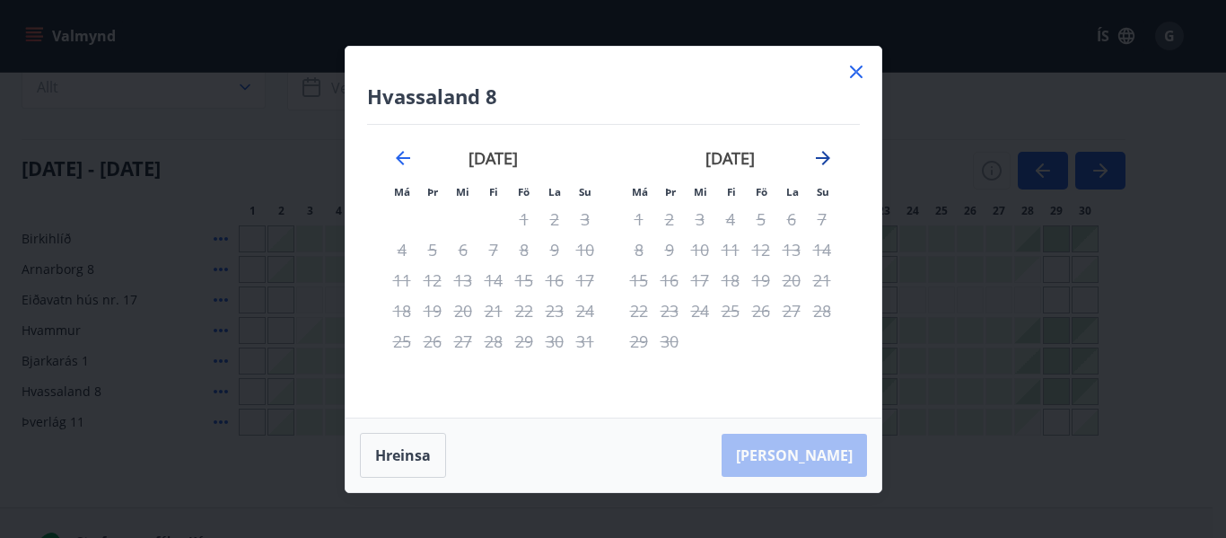
click at [825, 156] on icon "Move forward to switch to the next month." at bounding box center [823, 158] width 22 height 22
drag, startPoint x: 855, startPoint y: 65, endPoint x: 776, endPoint y: 124, distance: 99.5
click at [855, 66] on icon at bounding box center [857, 72] width 22 height 22
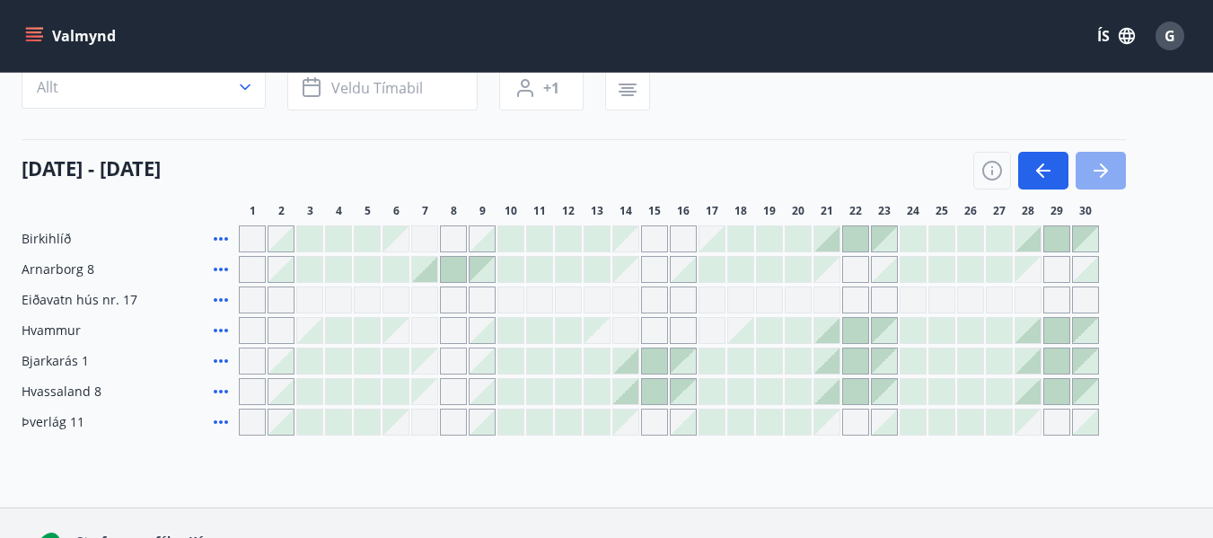
click at [1101, 162] on icon "button" at bounding box center [1101, 171] width 22 height 22
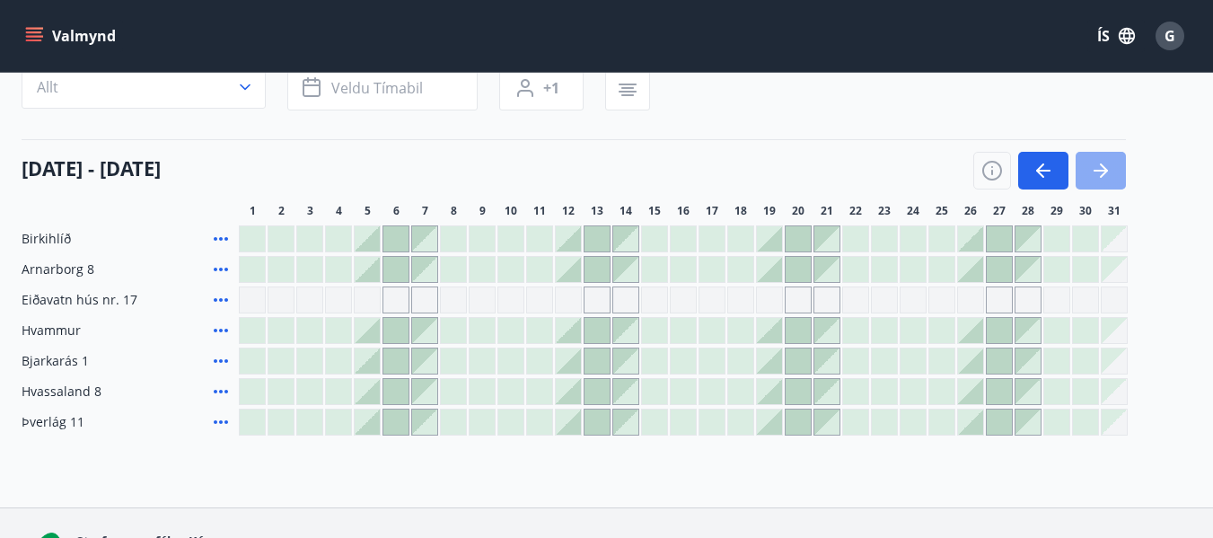
click at [1105, 163] on icon "button" at bounding box center [1101, 171] width 22 height 22
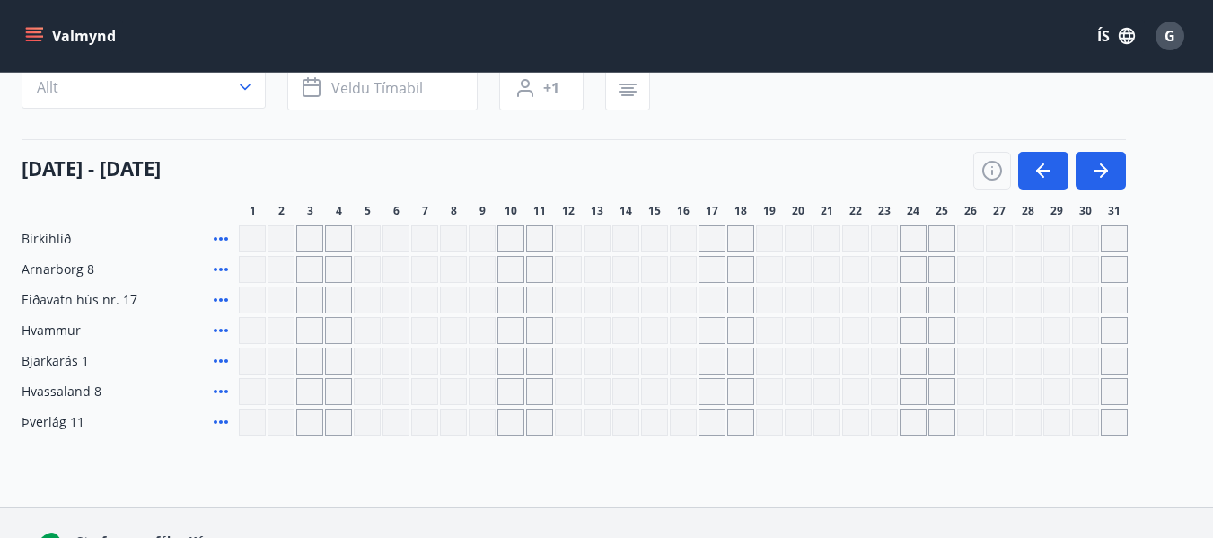
click at [216, 388] on icon at bounding box center [221, 392] width 22 height 22
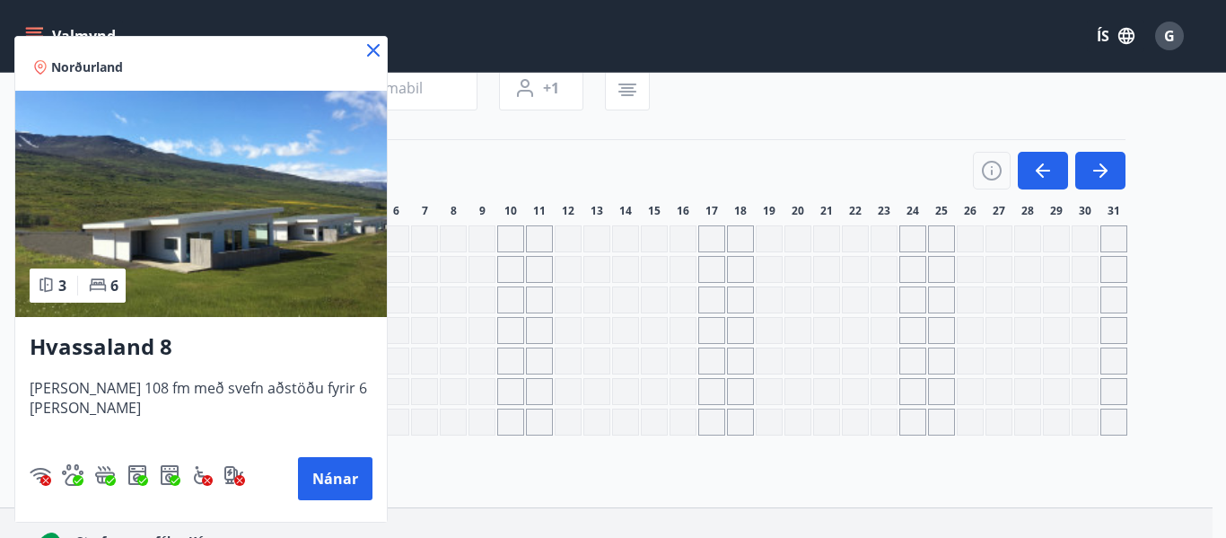
click at [372, 48] on icon at bounding box center [373, 50] width 13 height 13
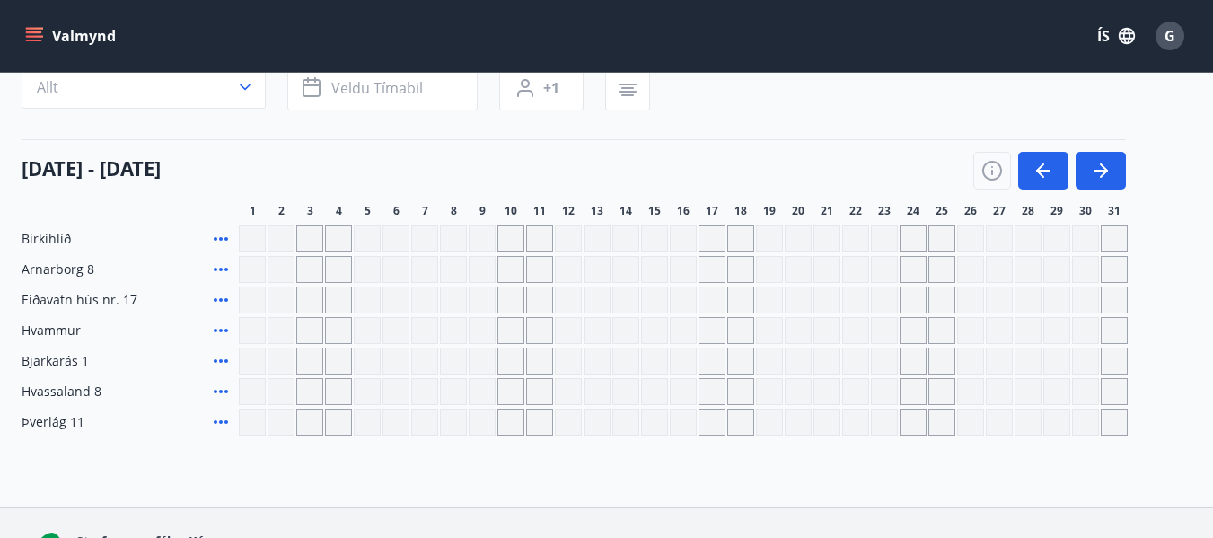
scroll to position [271, 0]
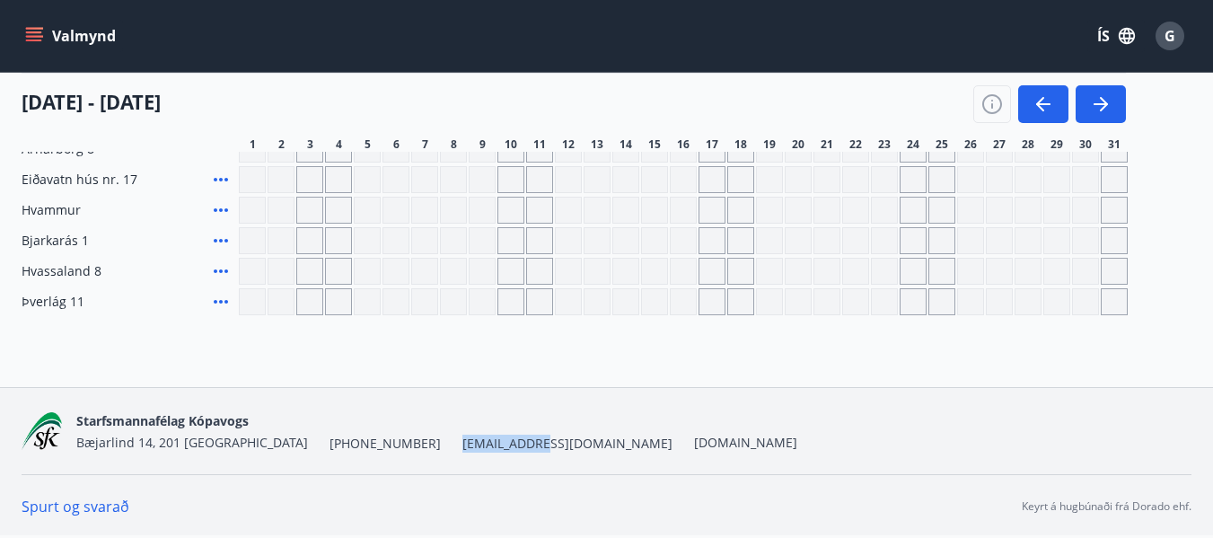
drag, startPoint x: 381, startPoint y: 443, endPoint x: 456, endPoint y: 441, distance: 75.4
click at [456, 441] on div "Starfsmannafélag Kópavogs [STREET_ADDRESS] [PHONE_NUMBER] [EMAIL_ADDRESS][DOMAI…" at bounding box center [436, 430] width 721 height 43
copy span "[EMAIL_ADDRESS][DOMAIN_NAME]"
